Goal: Task Accomplishment & Management: Manage account settings

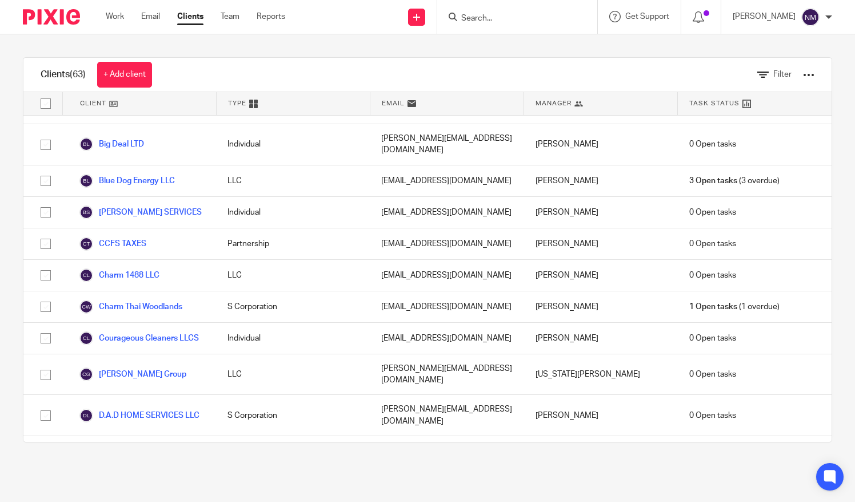
scroll to position [539, 0]
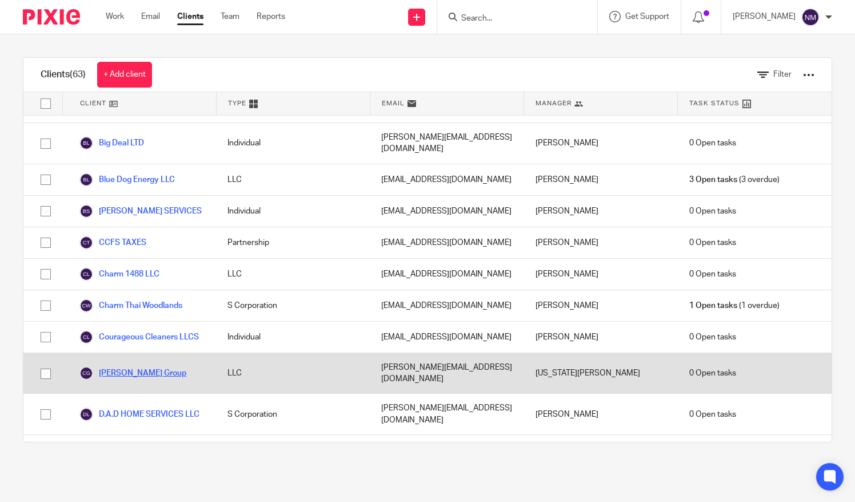
click at [124, 366] on link "Cyndi Lawrence Group" at bounding box center [132, 373] width 107 height 14
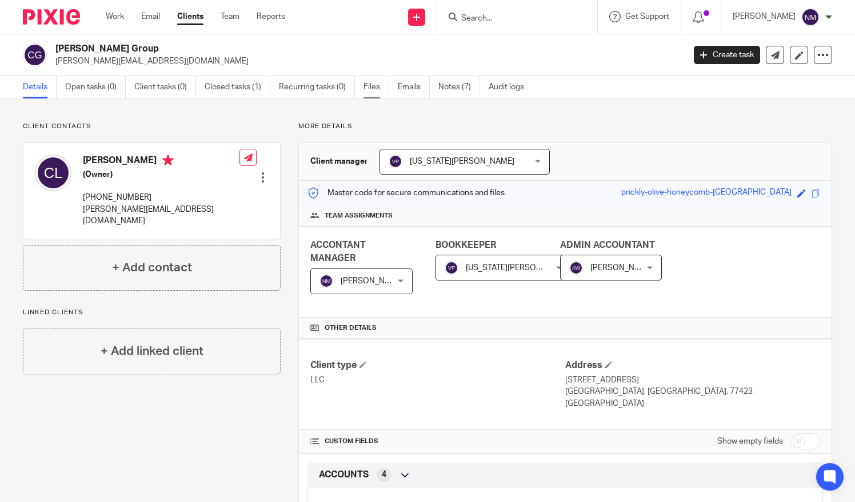
click at [377, 81] on link "Files" at bounding box center [377, 87] width 26 height 22
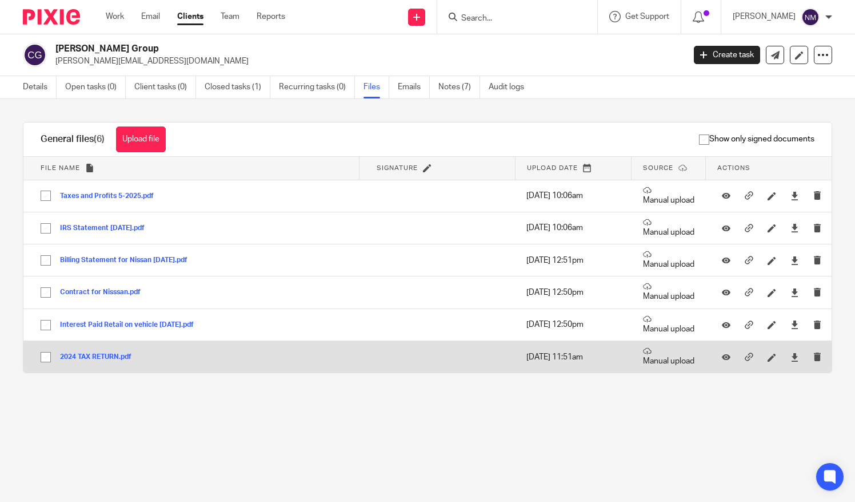
click at [91, 353] on button "2024 TAX RETURN.pdf" at bounding box center [100, 357] width 80 height 8
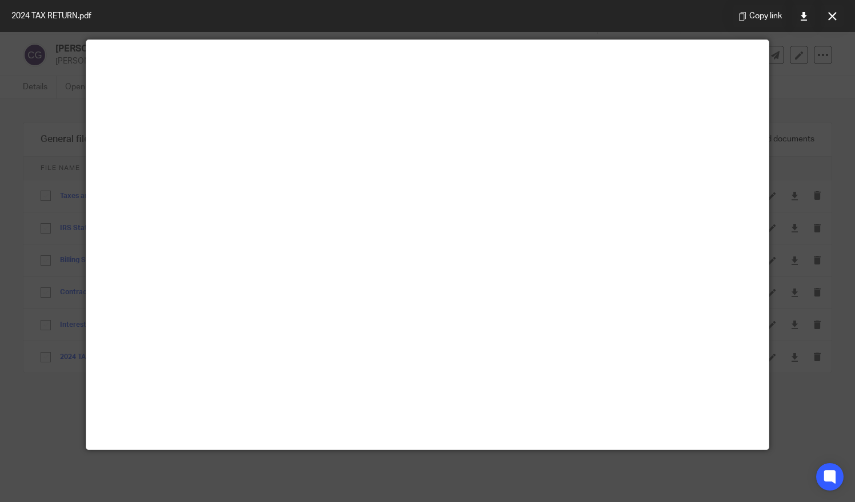
scroll to position [47, 0]
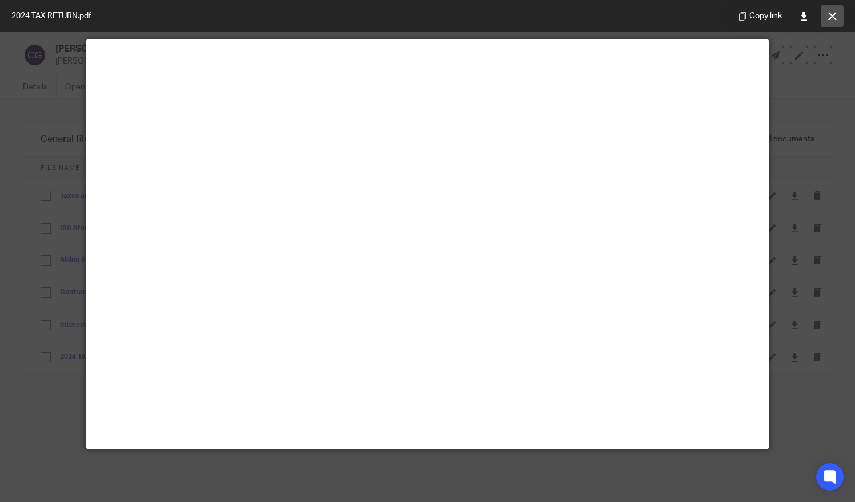
click at [827, 19] on button at bounding box center [832, 16] width 23 height 23
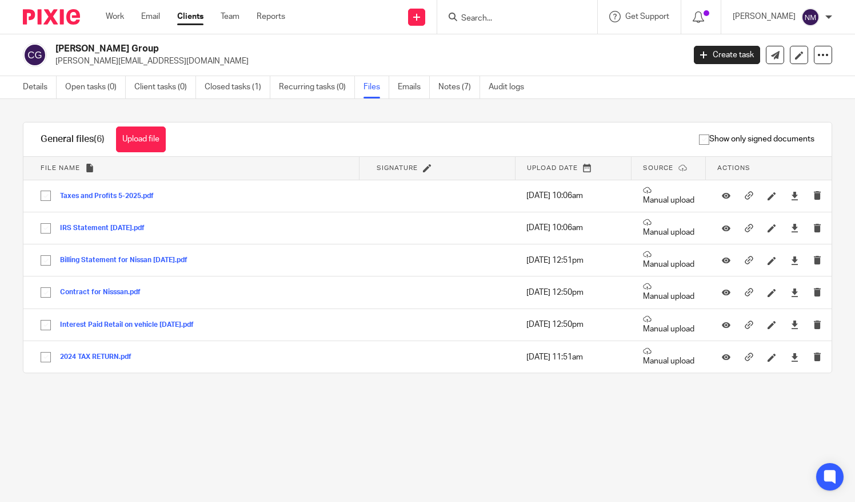
click at [191, 16] on link "Clients" at bounding box center [190, 16] width 26 height 11
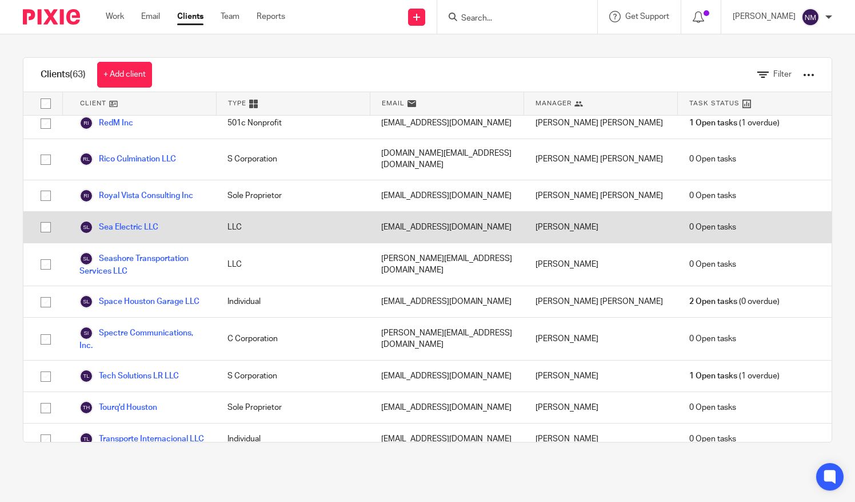
scroll to position [1815, 0]
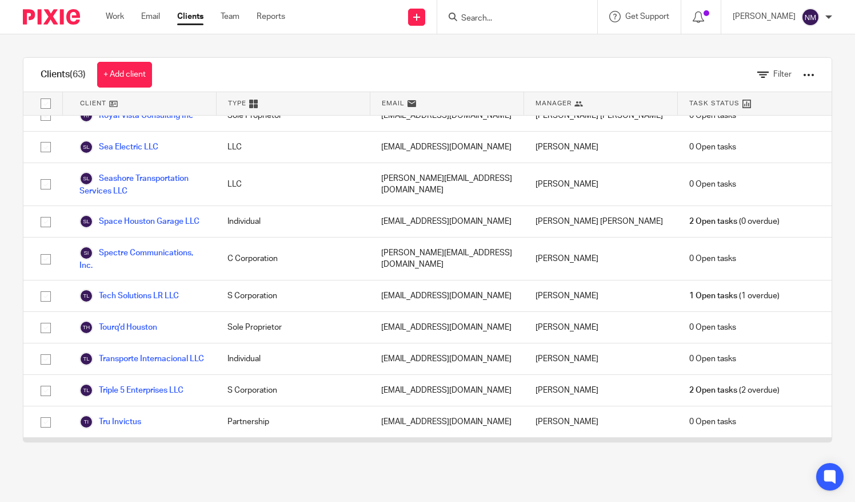
click at [118, 446] on link "[PERSON_NAME] Roofing" at bounding box center [135, 453] width 113 height 14
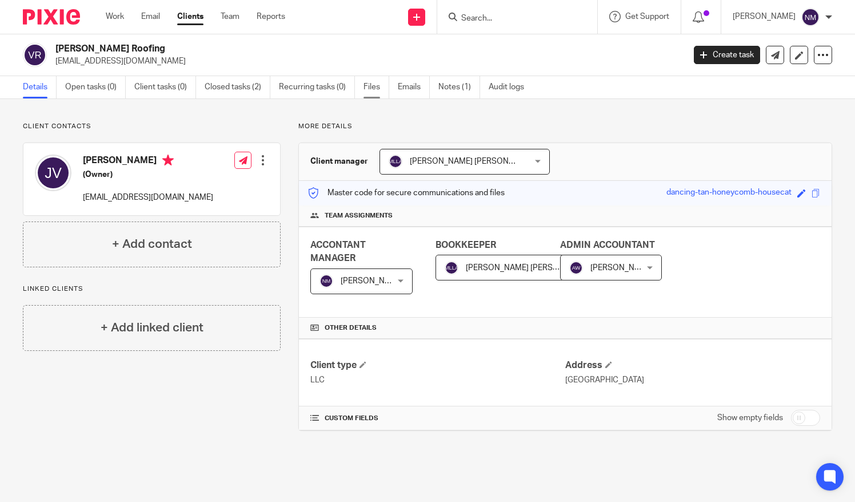
click at [371, 90] on link "Files" at bounding box center [377, 87] width 26 height 22
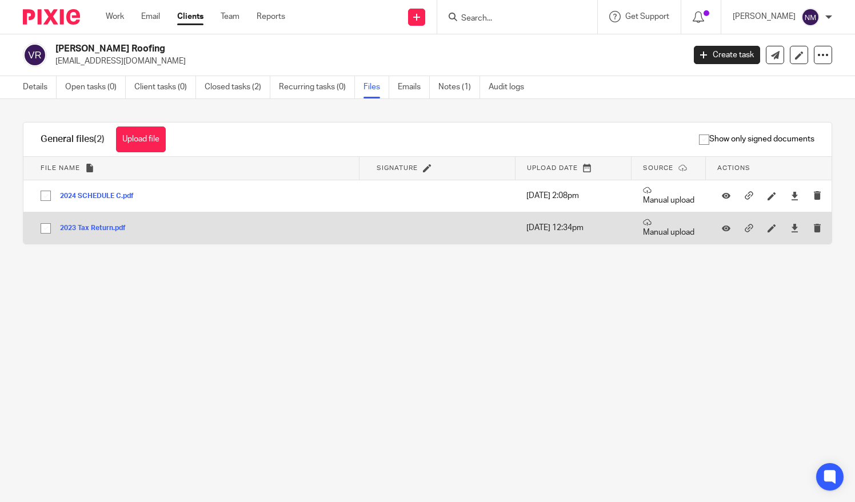
click at [86, 228] on button "2023 Tax Return.pdf" at bounding box center [97, 228] width 74 height 8
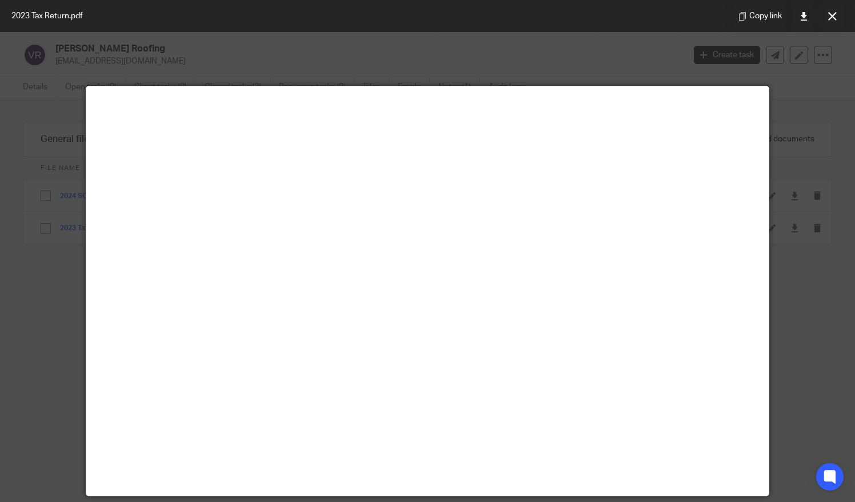
scroll to position [80, 0]
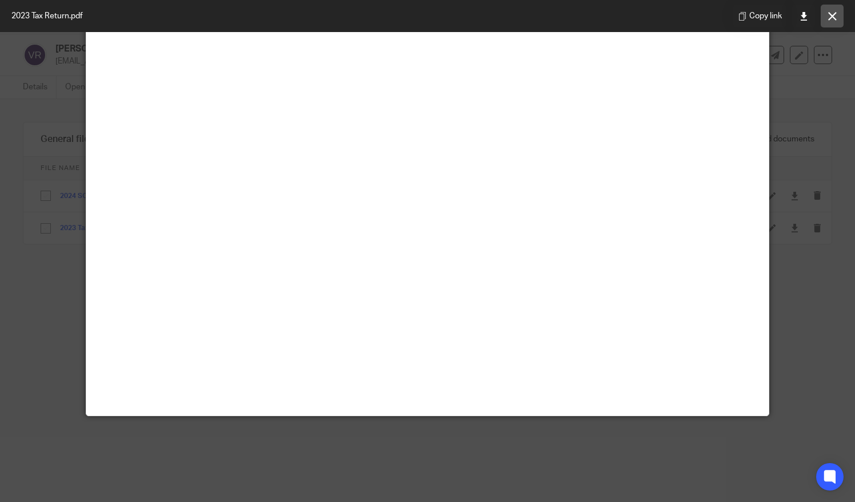
click at [837, 13] on icon at bounding box center [833, 16] width 9 height 9
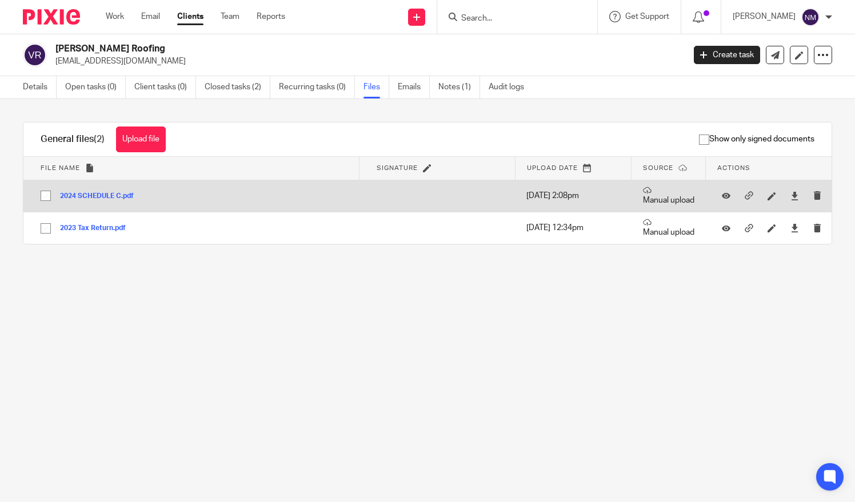
click at [98, 192] on button "2024 SCHEDULE C.pdf" at bounding box center [101, 196] width 82 height 8
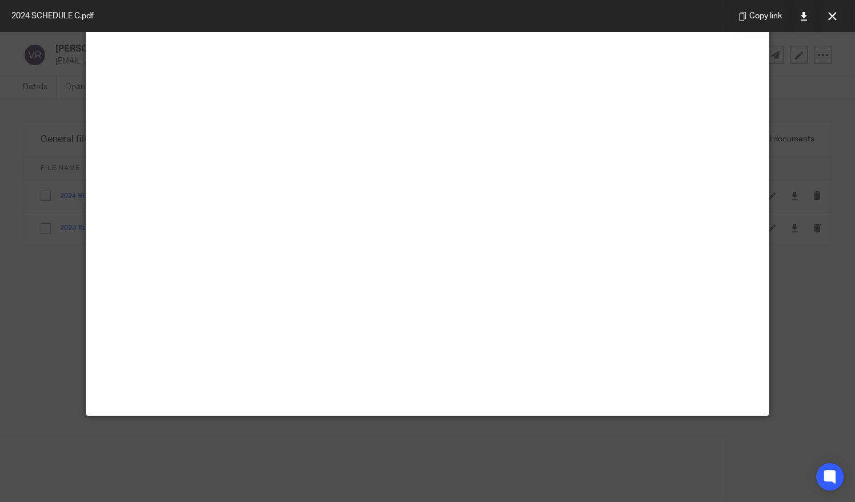
scroll to position [0, 0]
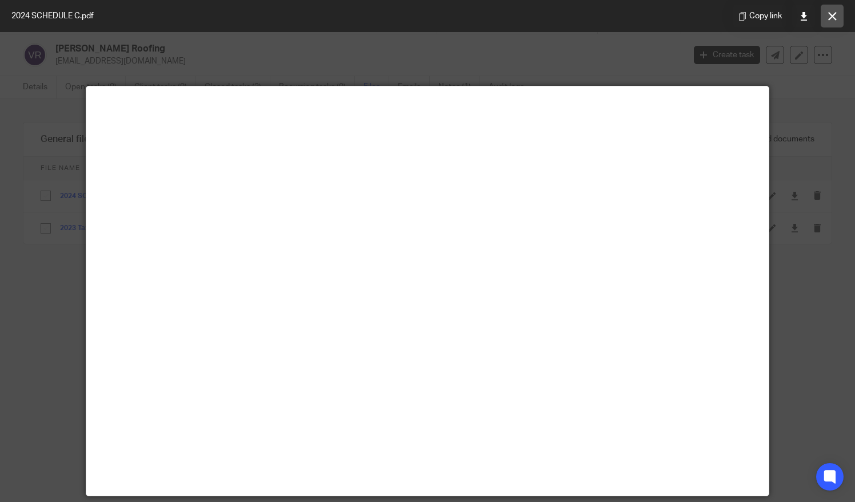
click at [830, 17] on icon at bounding box center [833, 16] width 9 height 9
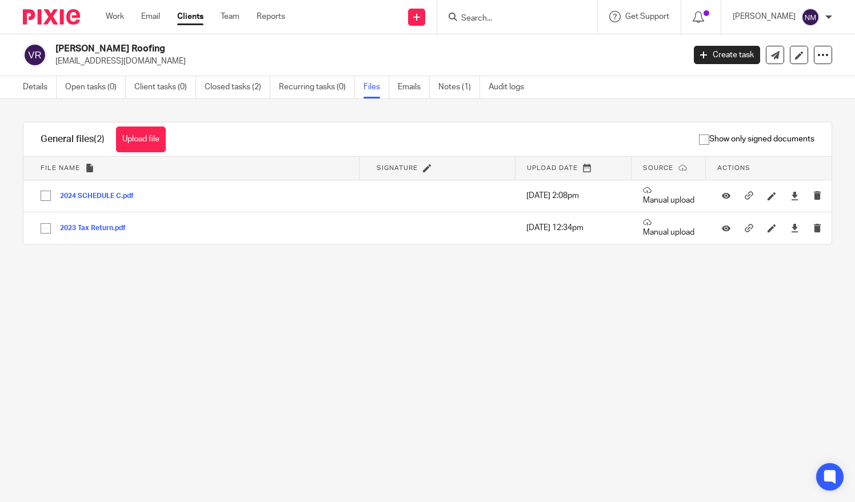
click at [188, 21] on link "Clients" at bounding box center [190, 16] width 26 height 11
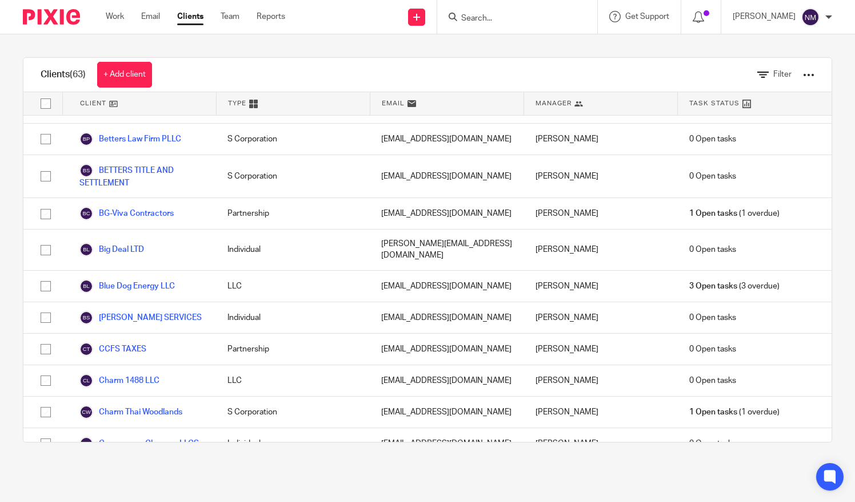
scroll to position [434, 0]
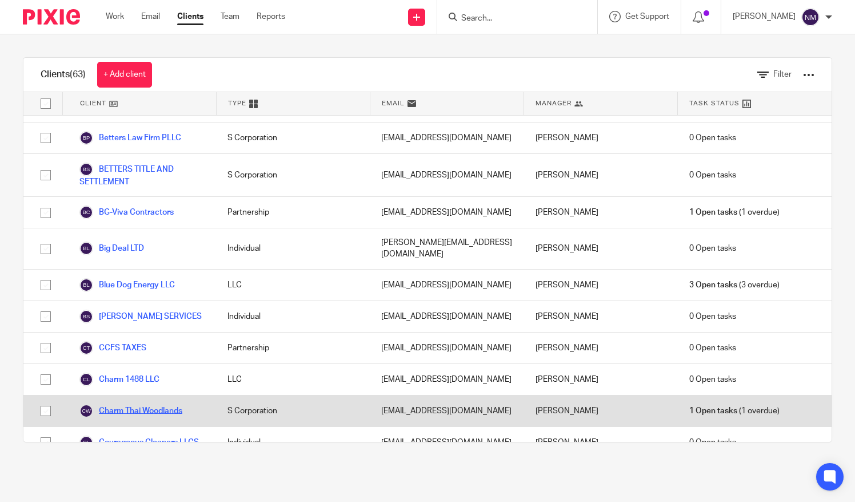
click at [137, 404] on link "Charm Thai Woodlands" at bounding box center [130, 411] width 103 height 14
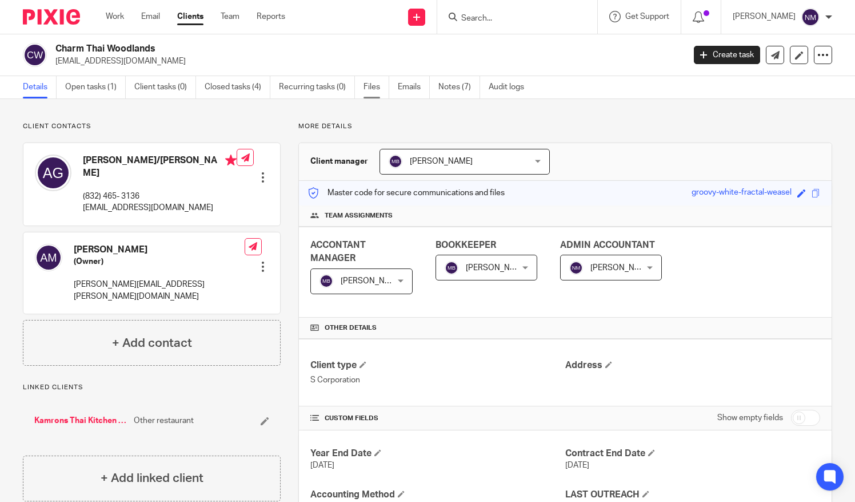
click at [372, 86] on link "Files" at bounding box center [377, 87] width 26 height 22
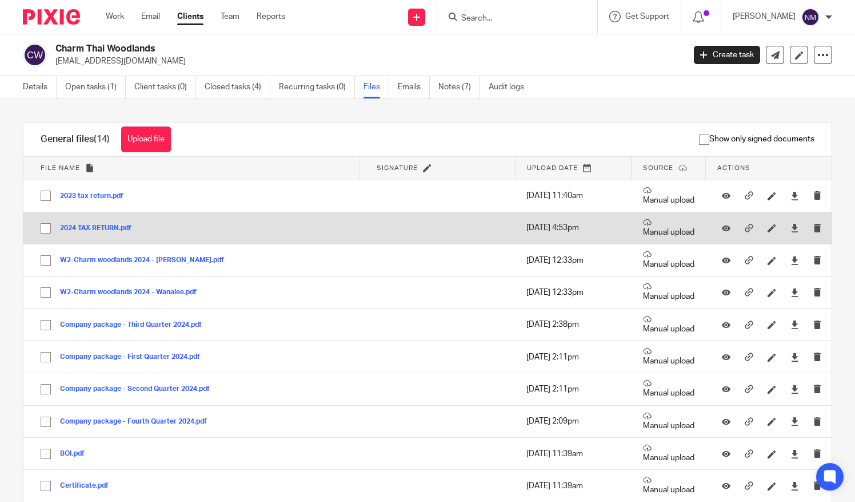
click at [83, 224] on button "2024 TAX RETURN.pdf" at bounding box center [100, 228] width 80 height 8
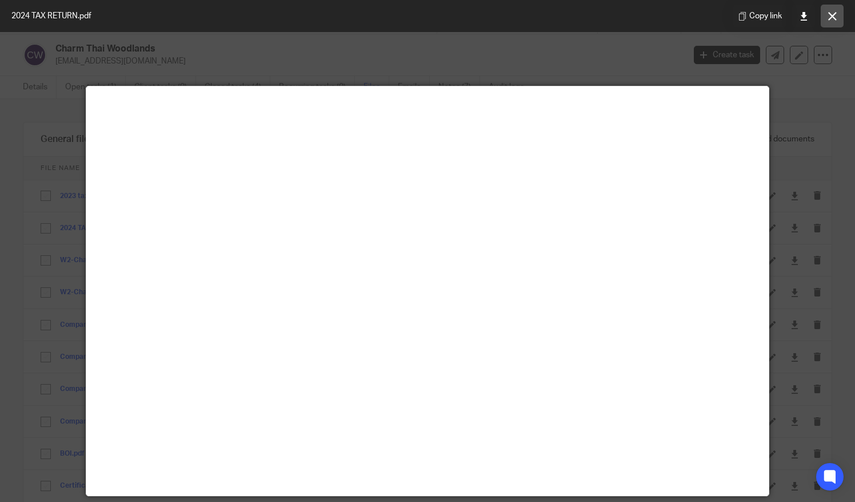
click at [832, 15] on icon at bounding box center [833, 16] width 9 height 9
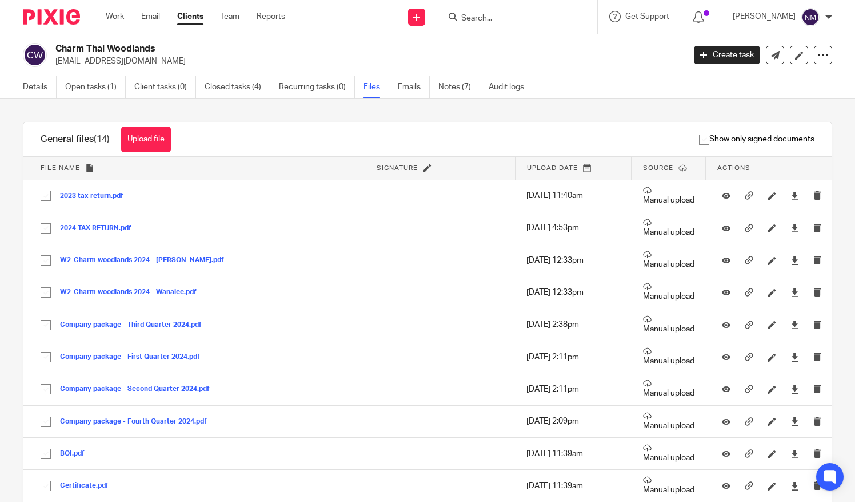
click at [188, 19] on link "Clients" at bounding box center [190, 16] width 26 height 11
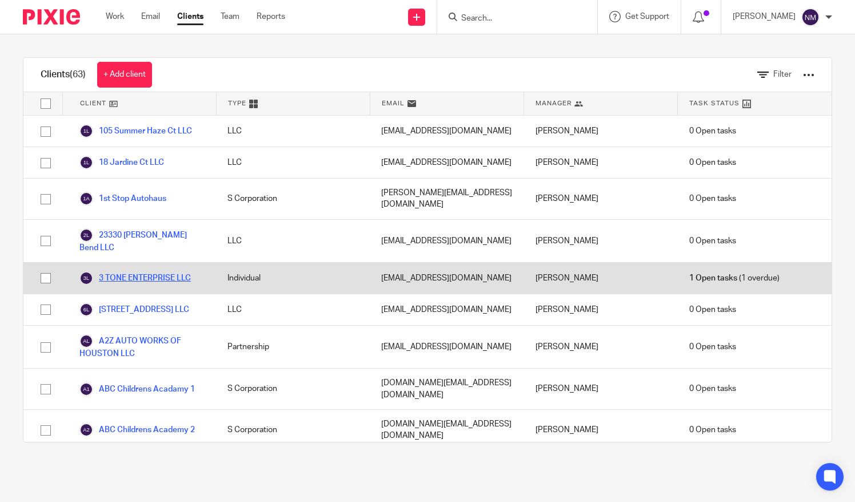
click at [124, 271] on link "3 TONE ENTERPRISE LLC" at bounding box center [135, 278] width 112 height 14
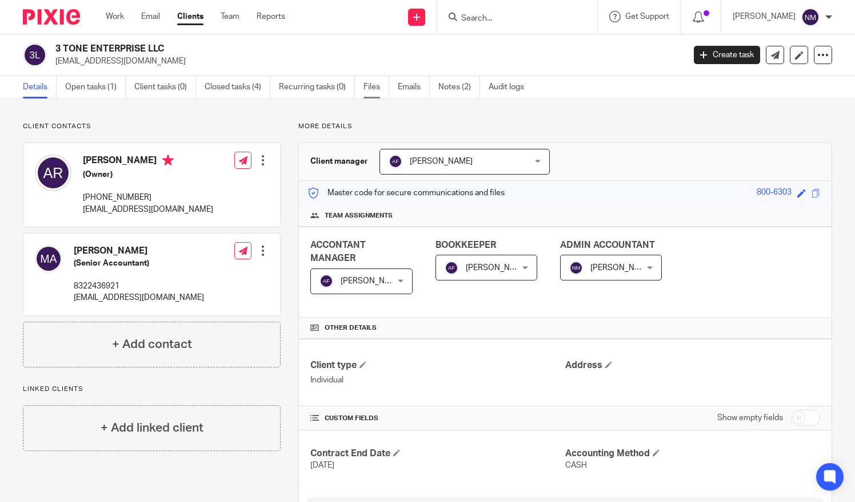
click at [374, 89] on link "Files" at bounding box center [377, 87] width 26 height 22
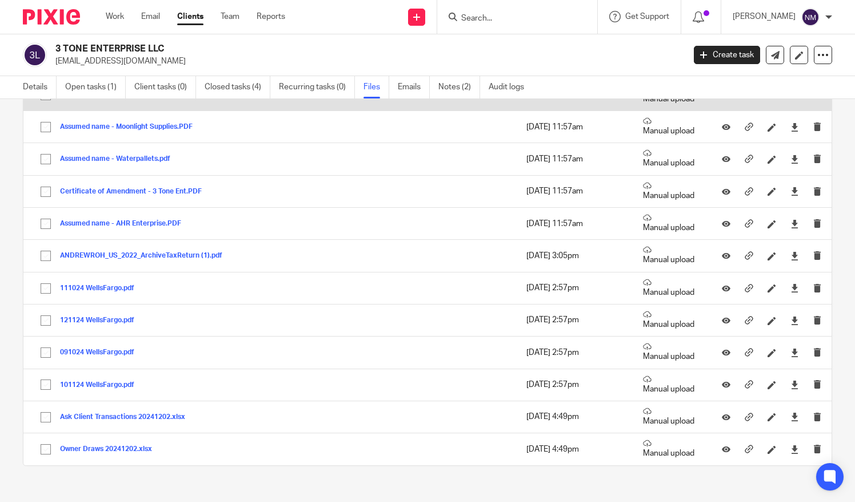
scroll to position [241, 0]
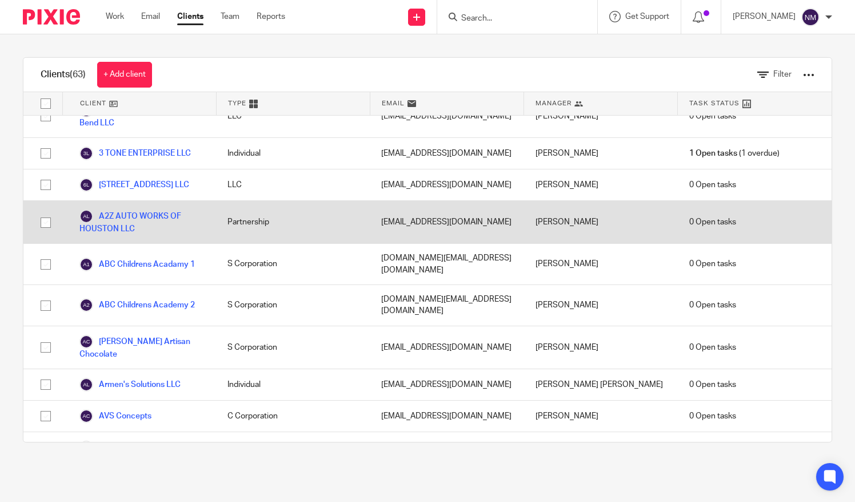
scroll to position [133, 0]
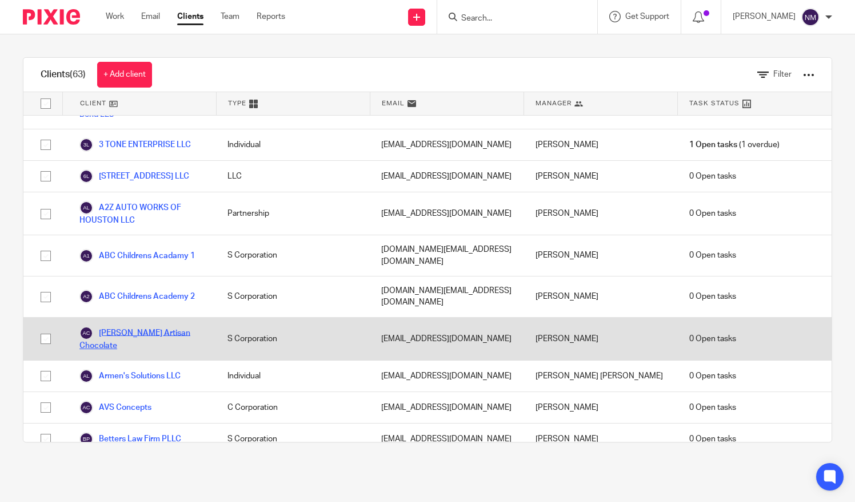
click at [134, 326] on link "[PERSON_NAME] Artisan Chocolate" at bounding box center [141, 338] width 125 height 25
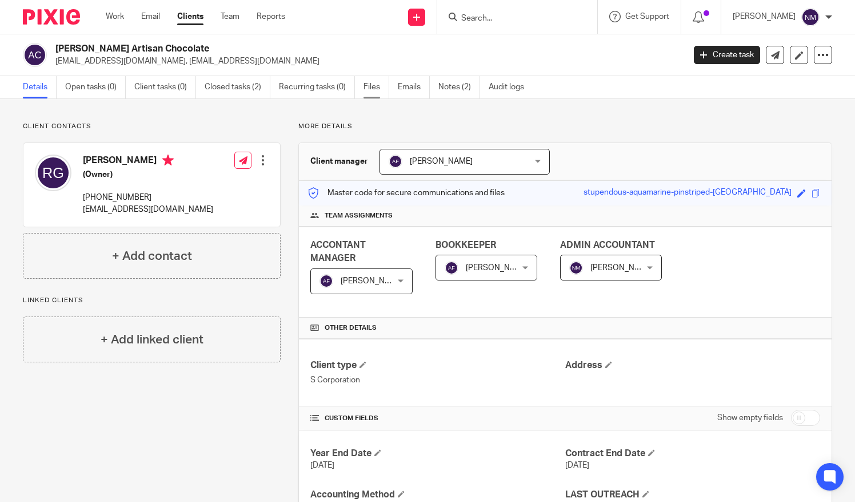
click at [377, 82] on link "Files" at bounding box center [377, 87] width 26 height 22
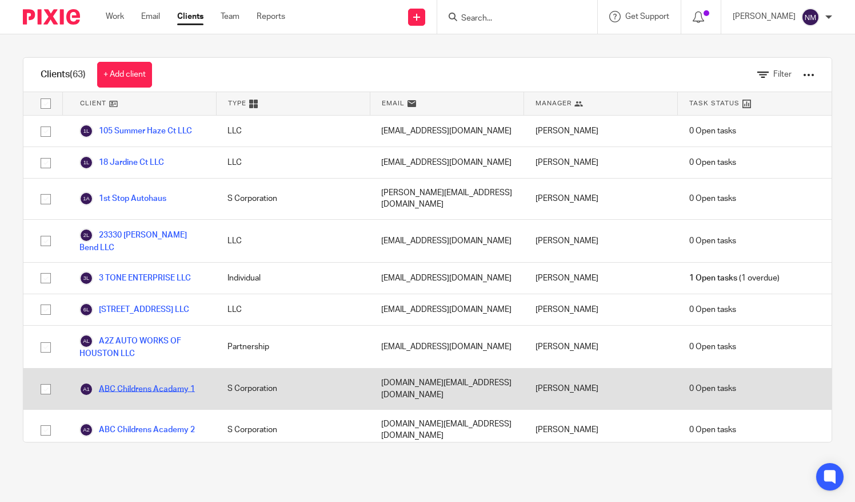
click at [125, 382] on link "ABC Childrens Acadamy 1" at bounding box center [137, 389] width 116 height 14
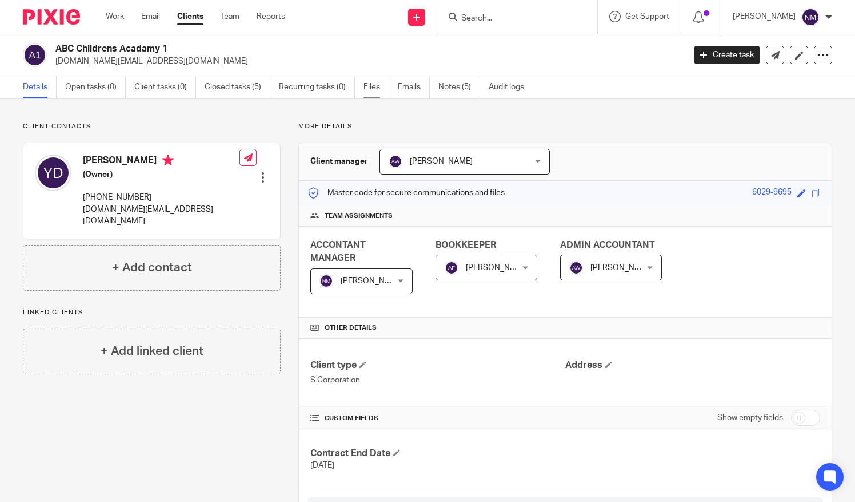
click at [375, 87] on link "Files" at bounding box center [377, 87] width 26 height 22
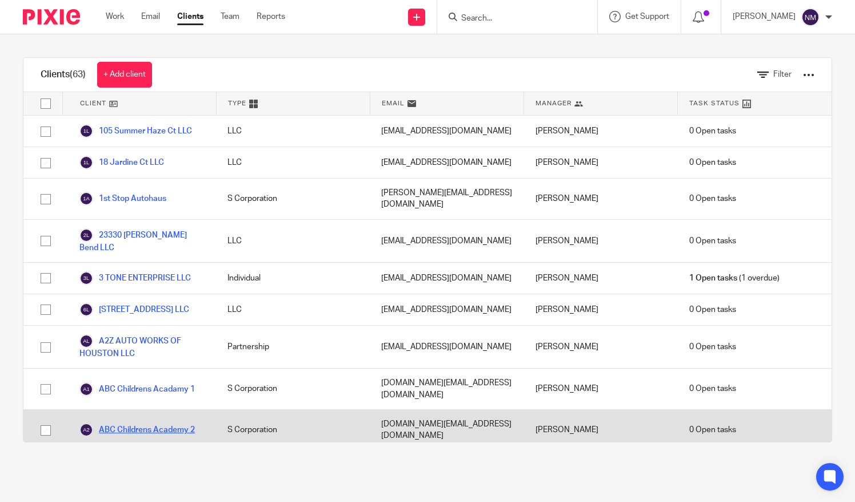
click at [115, 423] on link "ABC Childrens Academy 2" at bounding box center [137, 430] width 116 height 14
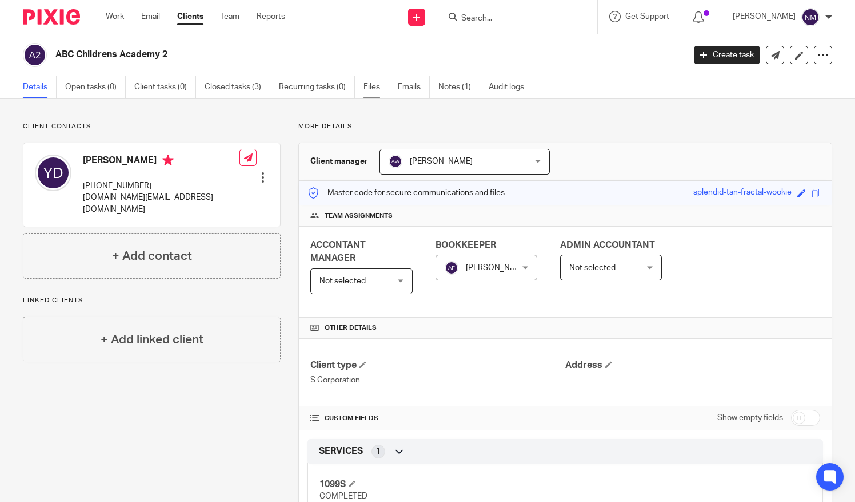
click at [372, 87] on link "Files" at bounding box center [377, 87] width 26 height 22
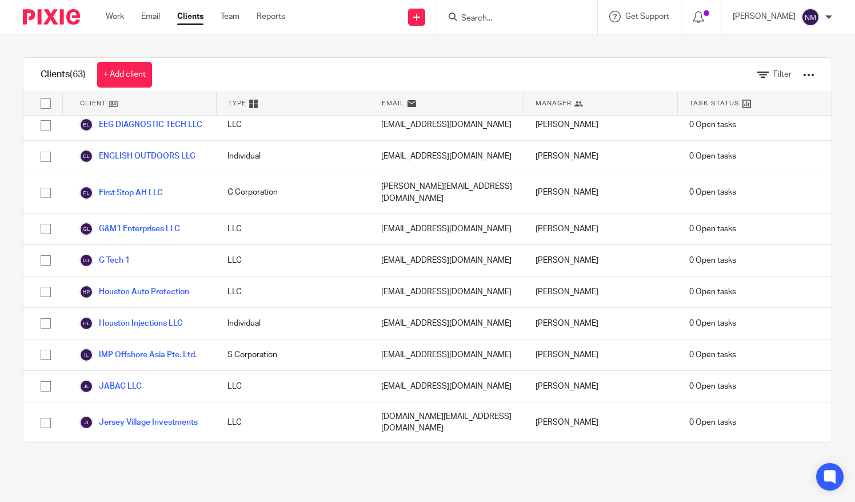
scroll to position [909, 0]
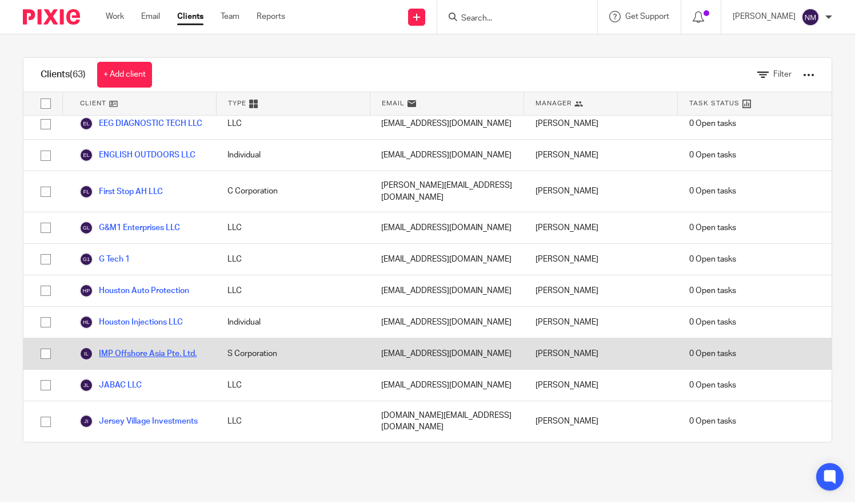
click at [138, 347] on link "IMP Offshore Asia Pte. Ltd." at bounding box center [137, 354] width 117 height 14
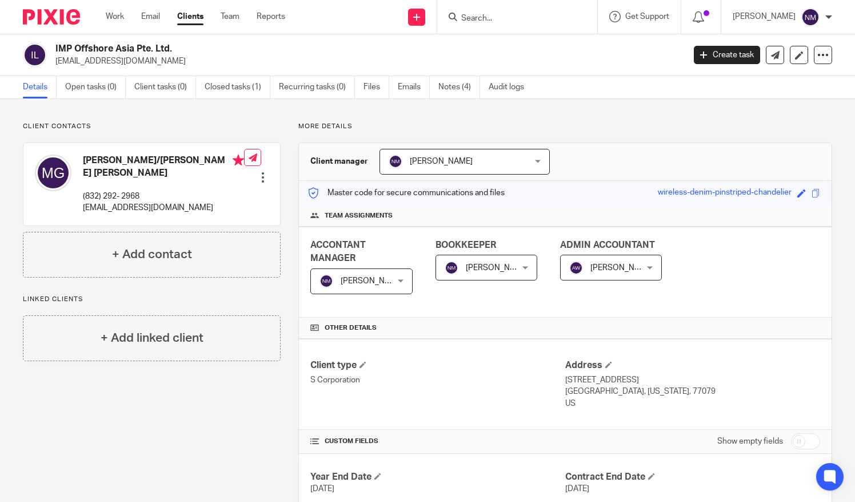
click at [536, 157] on div "[PERSON_NAME] [PERSON_NAME]" at bounding box center [465, 162] width 170 height 26
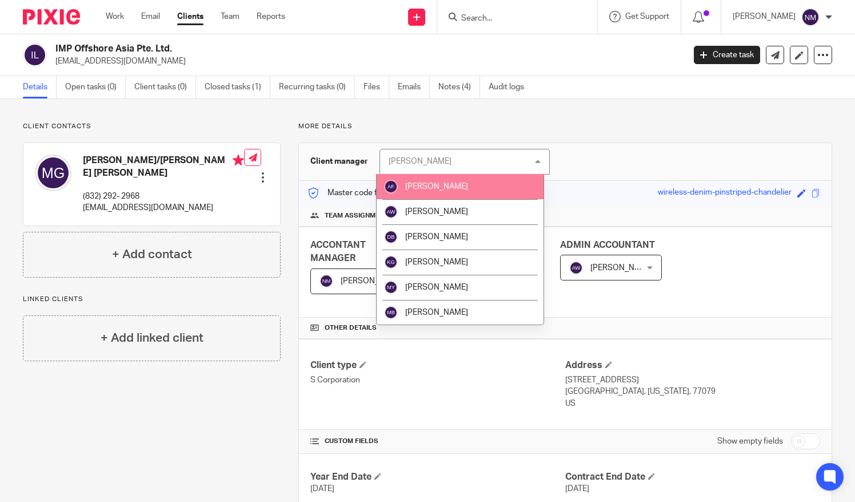
click at [473, 186] on li "[PERSON_NAME]" at bounding box center [460, 186] width 167 height 25
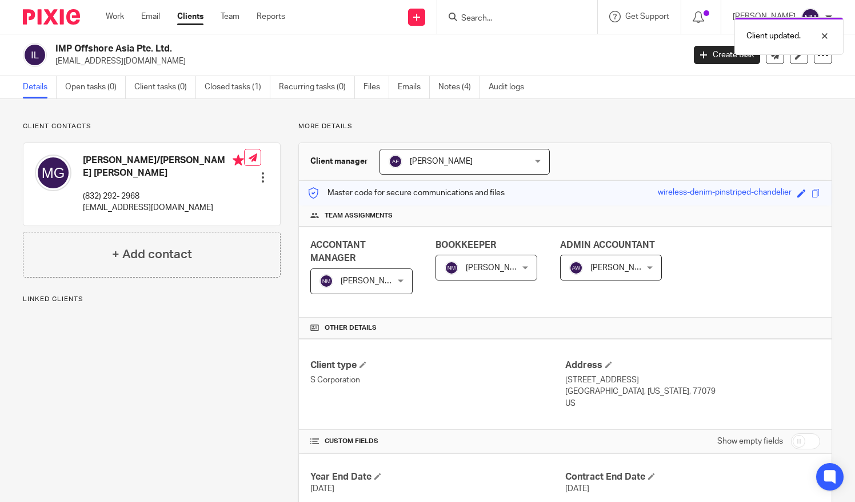
click at [522, 266] on div "[PERSON_NAME] [PERSON_NAME]" at bounding box center [487, 267] width 102 height 26
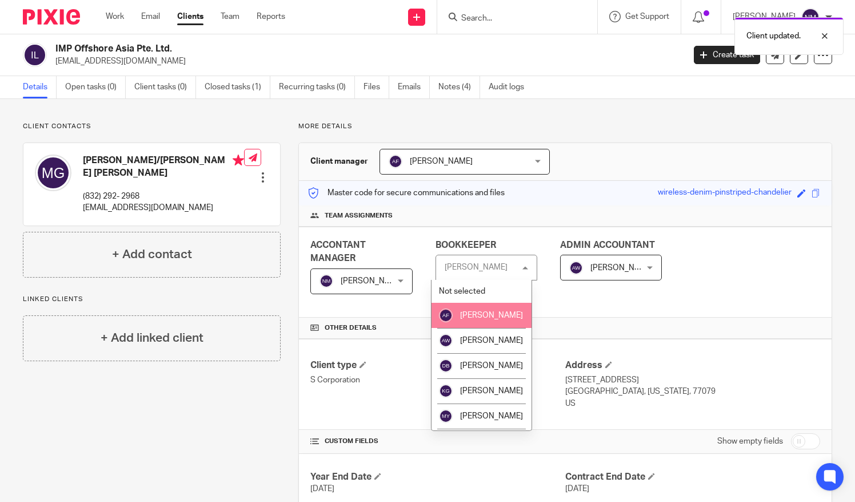
click at [485, 318] on span "Andrés Figueroa" at bounding box center [491, 315] width 63 height 8
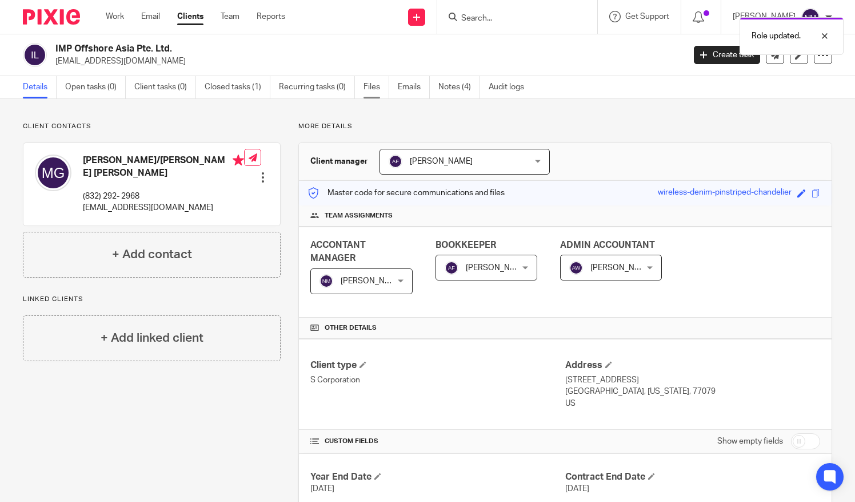
click at [377, 84] on link "Files" at bounding box center [377, 87] width 26 height 22
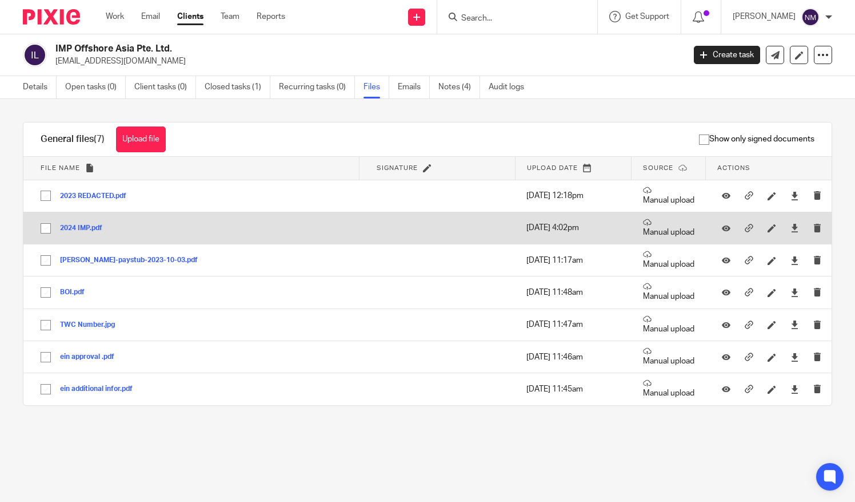
click at [75, 227] on button "2024 IMP.pdf" at bounding box center [85, 228] width 51 height 8
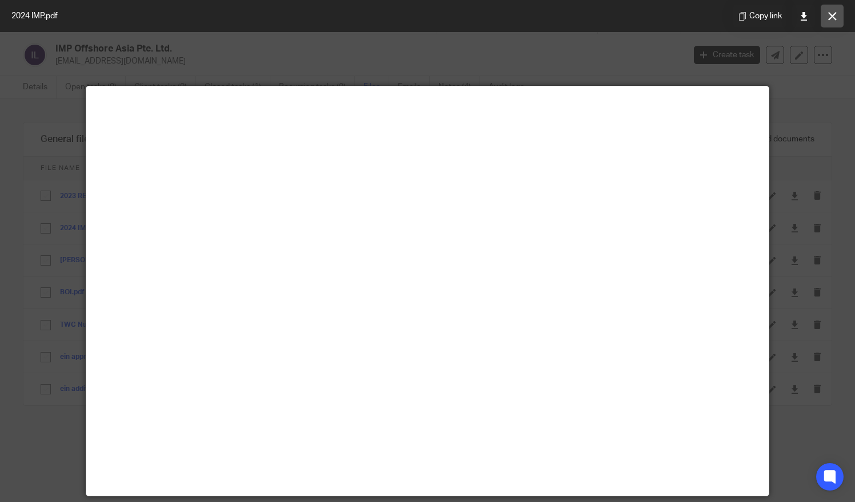
click at [829, 23] on button at bounding box center [832, 16] width 23 height 23
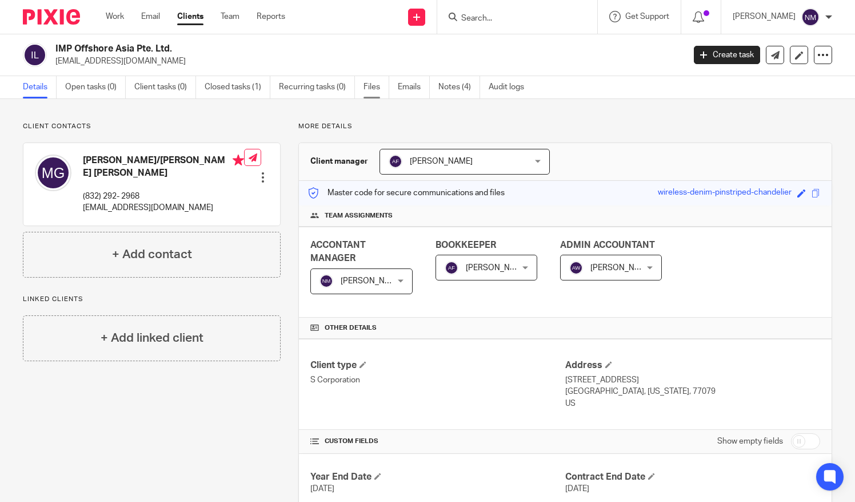
click at [368, 89] on link "Files" at bounding box center [377, 87] width 26 height 22
click at [370, 87] on link "Files" at bounding box center [377, 87] width 26 height 22
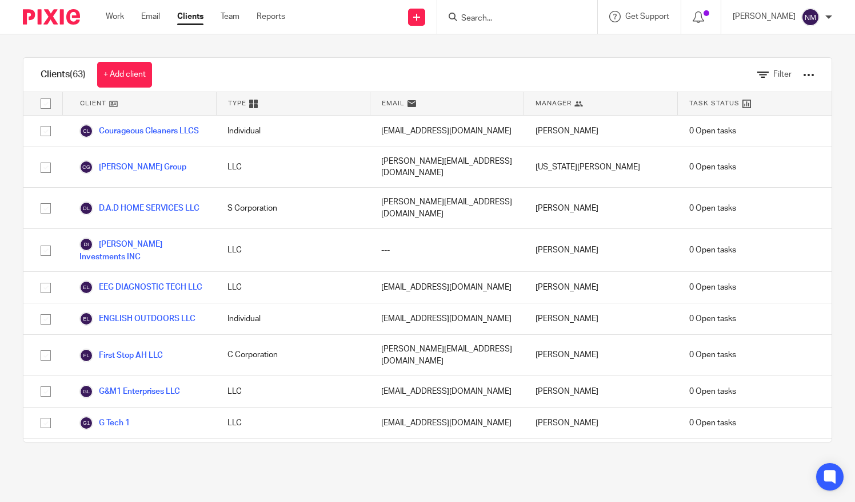
scroll to position [746, 0]
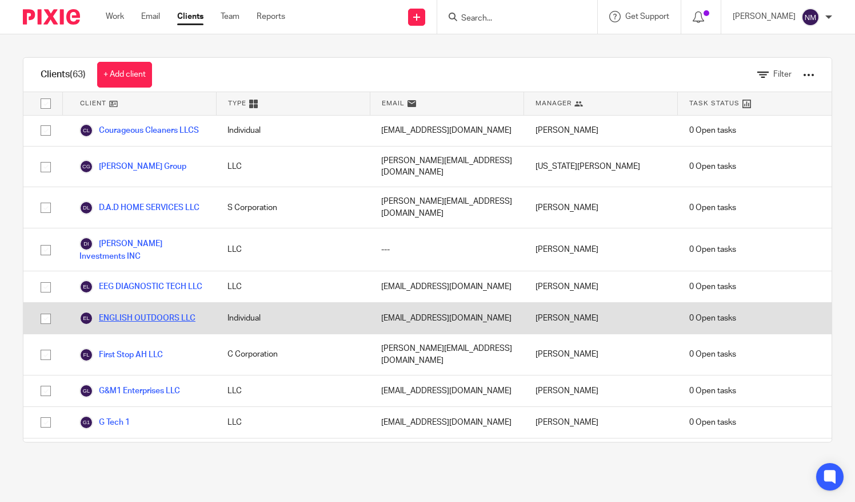
click at [137, 311] on link "ENGLISH OUTDOORS LLC" at bounding box center [137, 318] width 116 height 14
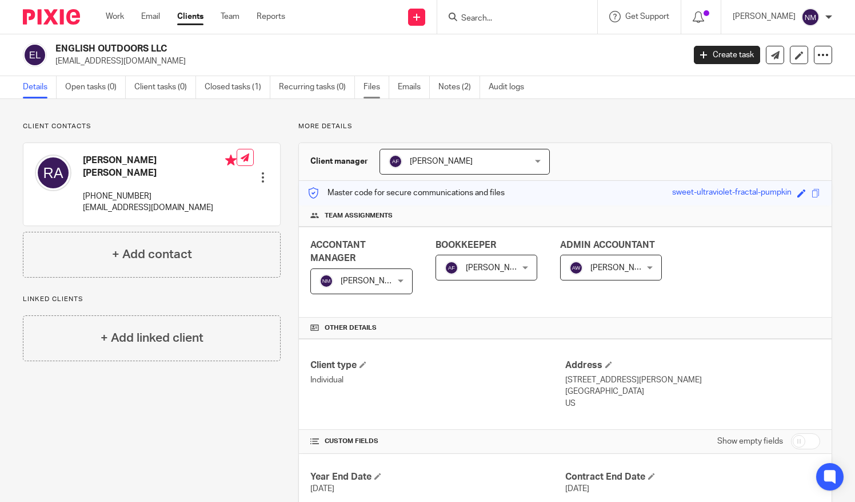
click at [369, 89] on link "Files" at bounding box center [377, 87] width 26 height 22
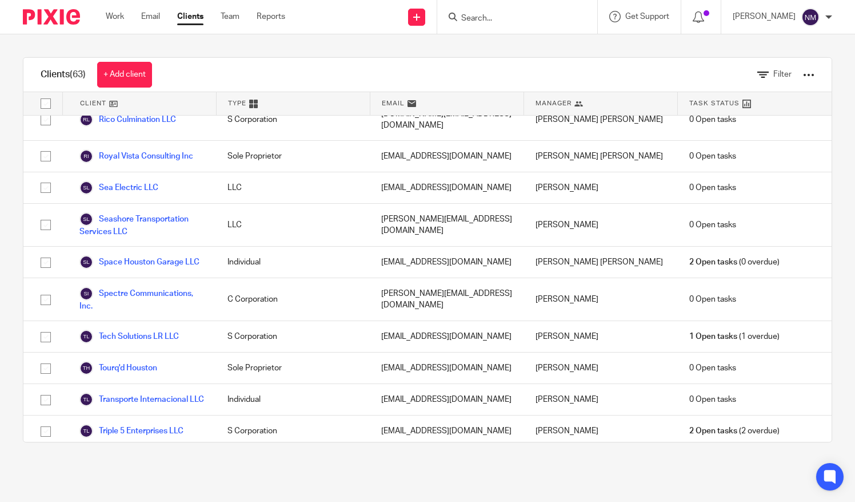
scroll to position [1775, 0]
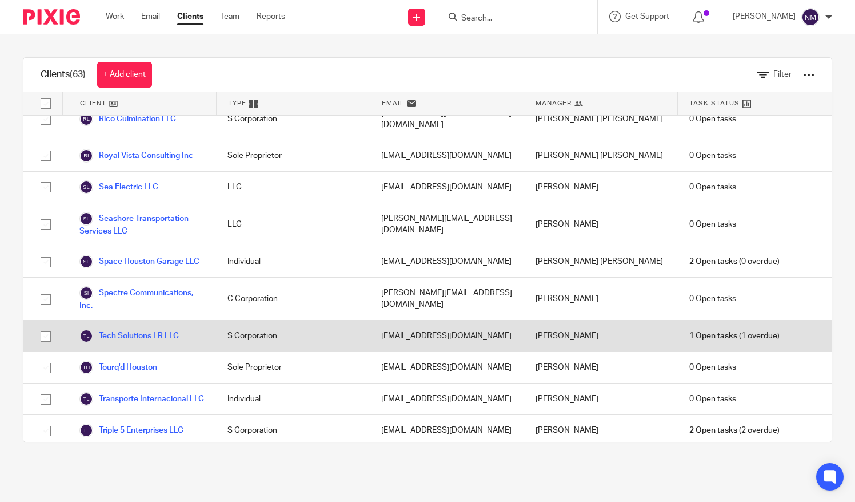
click at [130, 329] on link "Tech Solutions LR LLC" at bounding box center [129, 336] width 100 height 14
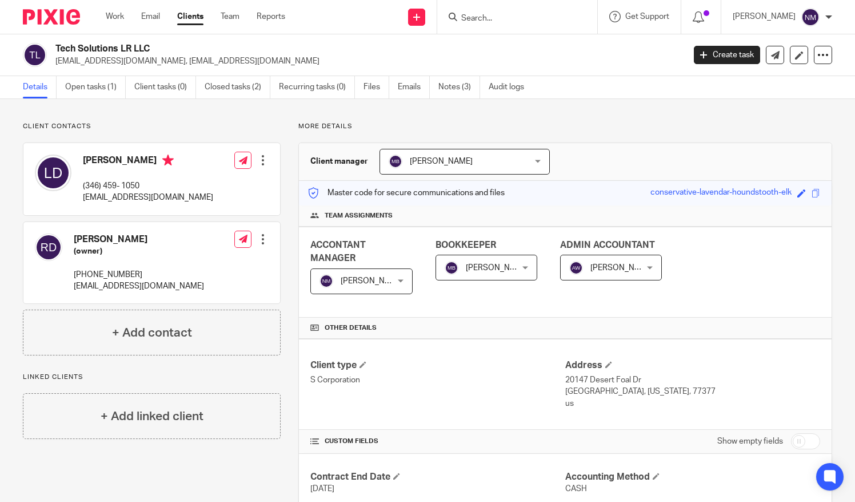
click at [536, 157] on div "[PERSON_NAME] Mare [PERSON_NAME]" at bounding box center [465, 162] width 170 height 26
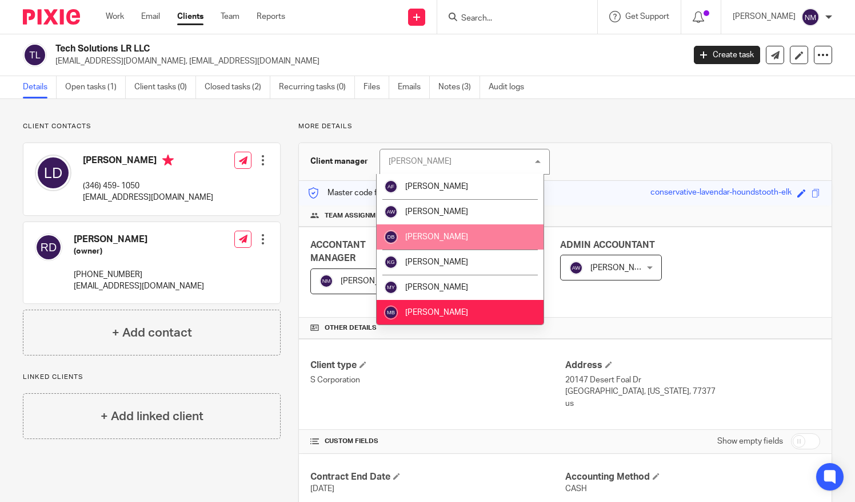
click at [457, 237] on span "[PERSON_NAME]" at bounding box center [436, 237] width 63 height 8
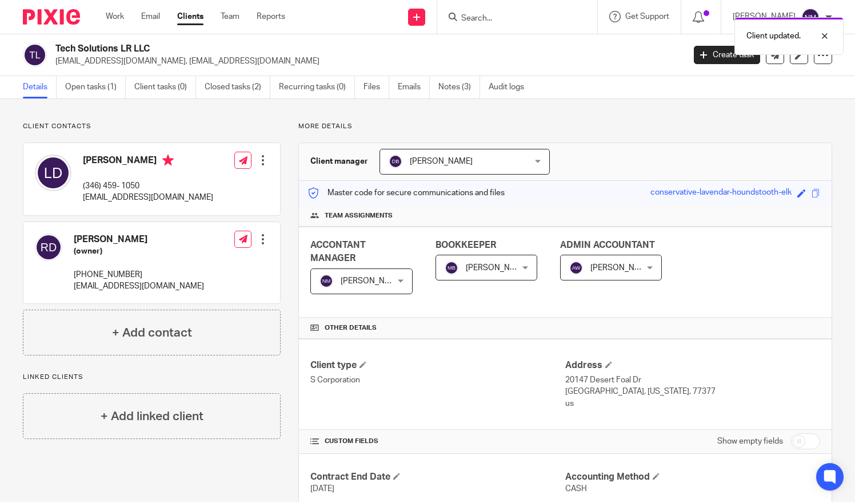
click at [520, 266] on div "Mare Barahona Mare Barahona" at bounding box center [487, 267] width 102 height 26
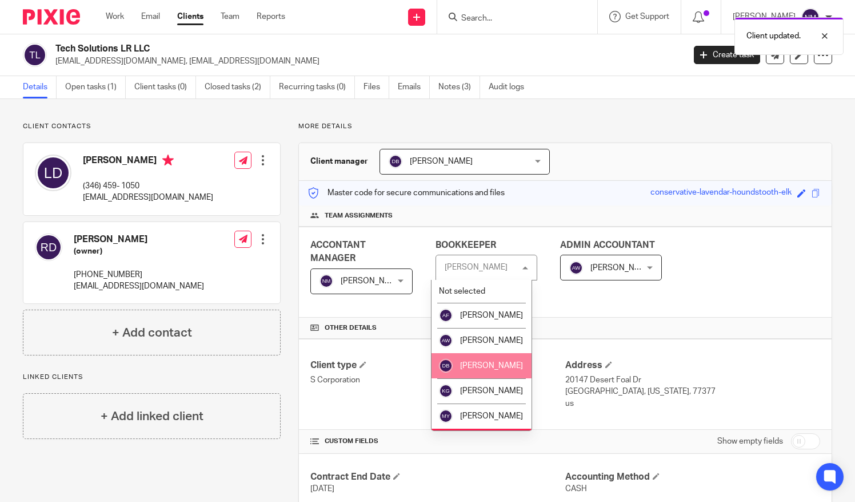
click at [486, 371] on li "[PERSON_NAME]" at bounding box center [482, 365] width 100 height 25
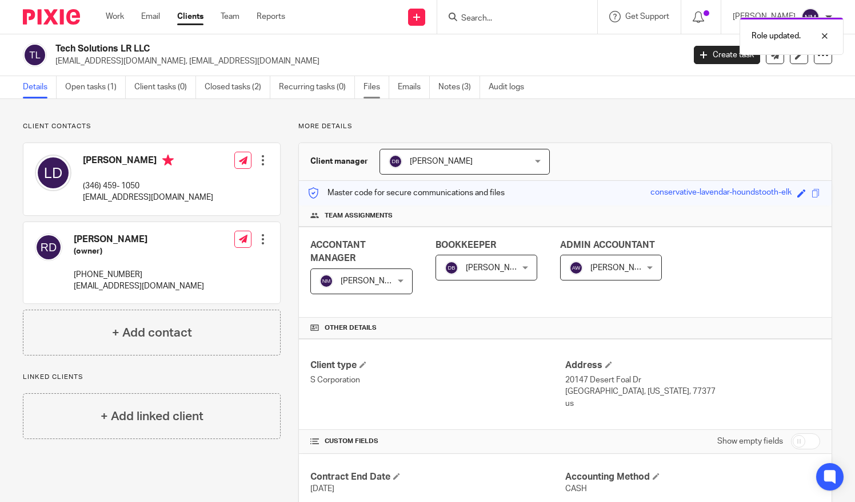
click at [373, 88] on link "Files" at bounding box center [377, 87] width 26 height 22
